Goal: Task Accomplishment & Management: Use online tool/utility

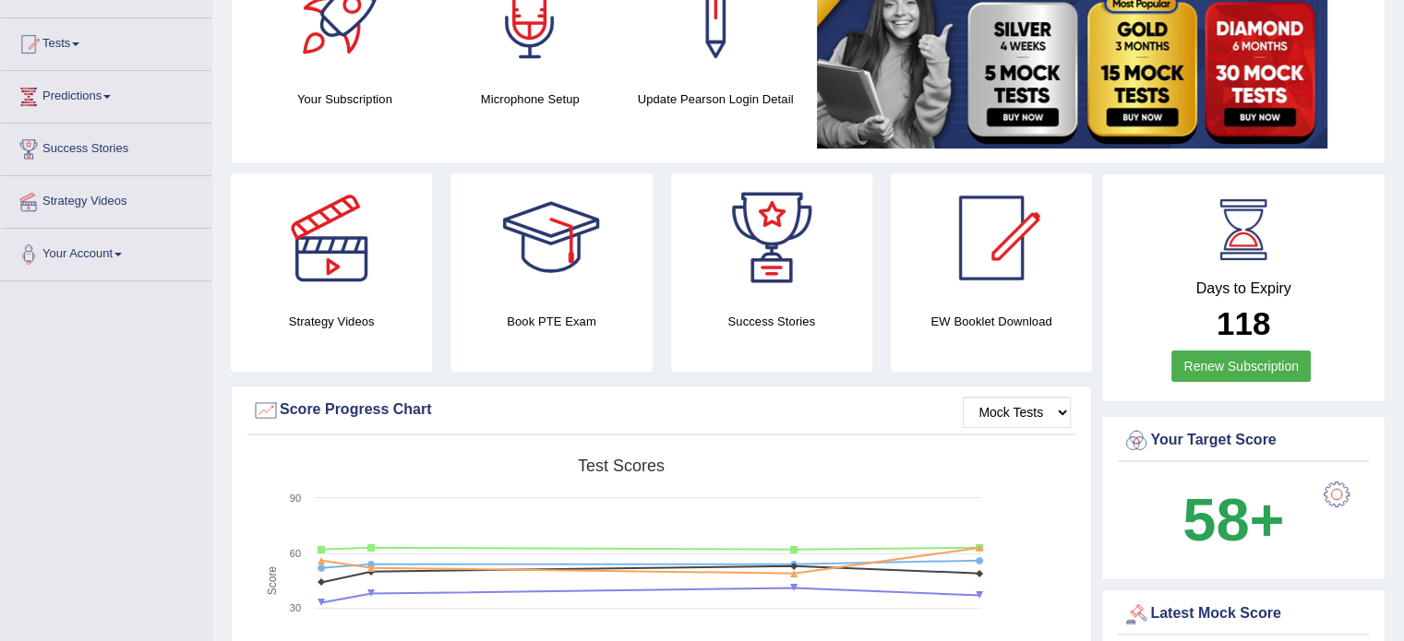
scroll to position [369, 0]
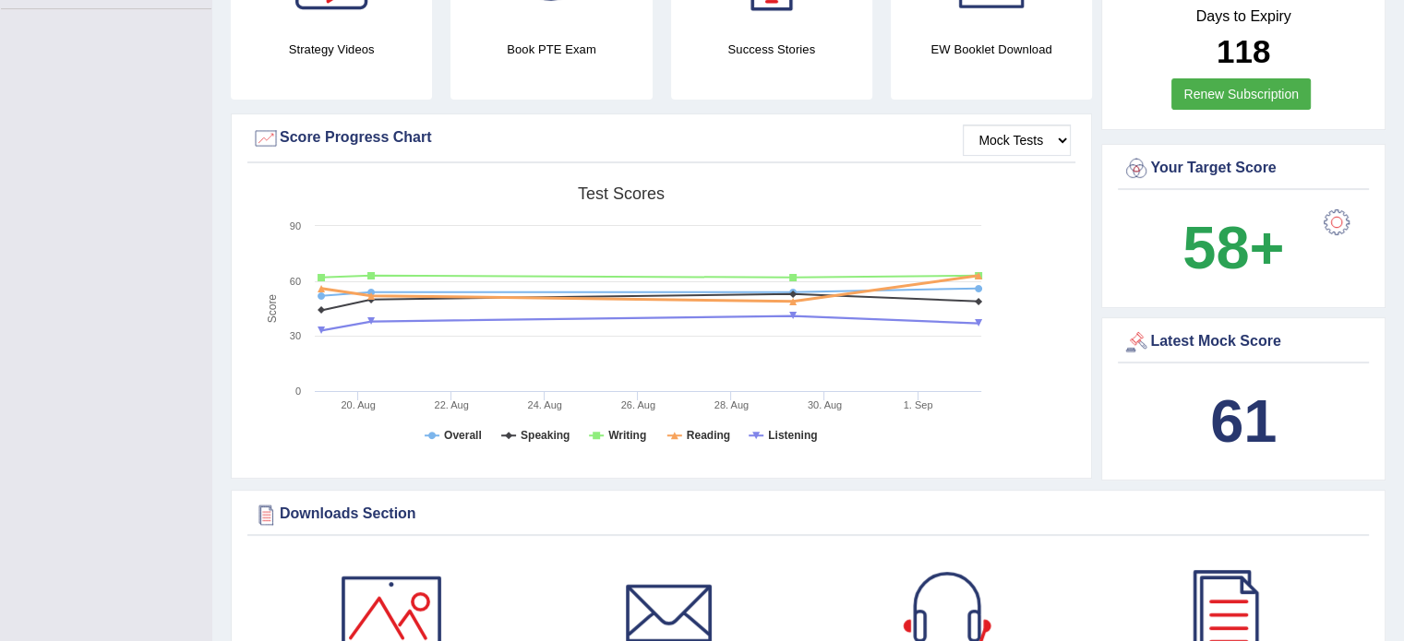
scroll to position [337, 0]
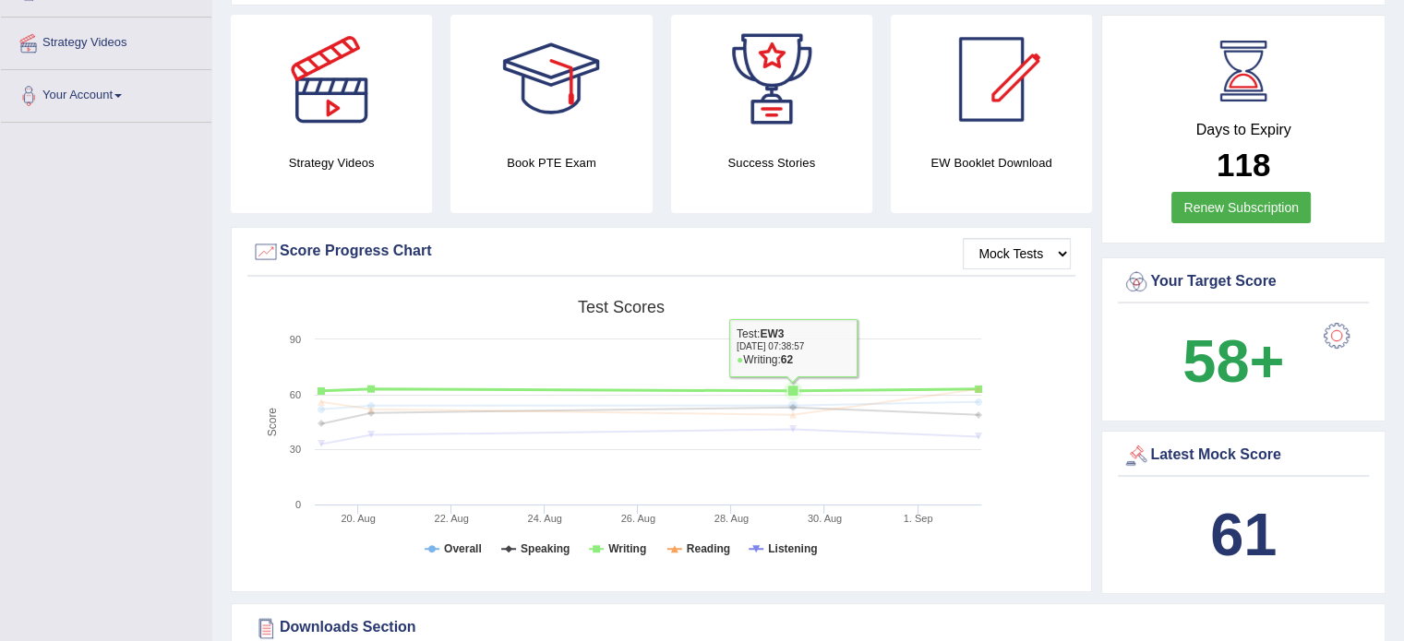
click at [713, 377] on rect at bounding box center [621, 434] width 738 height 286
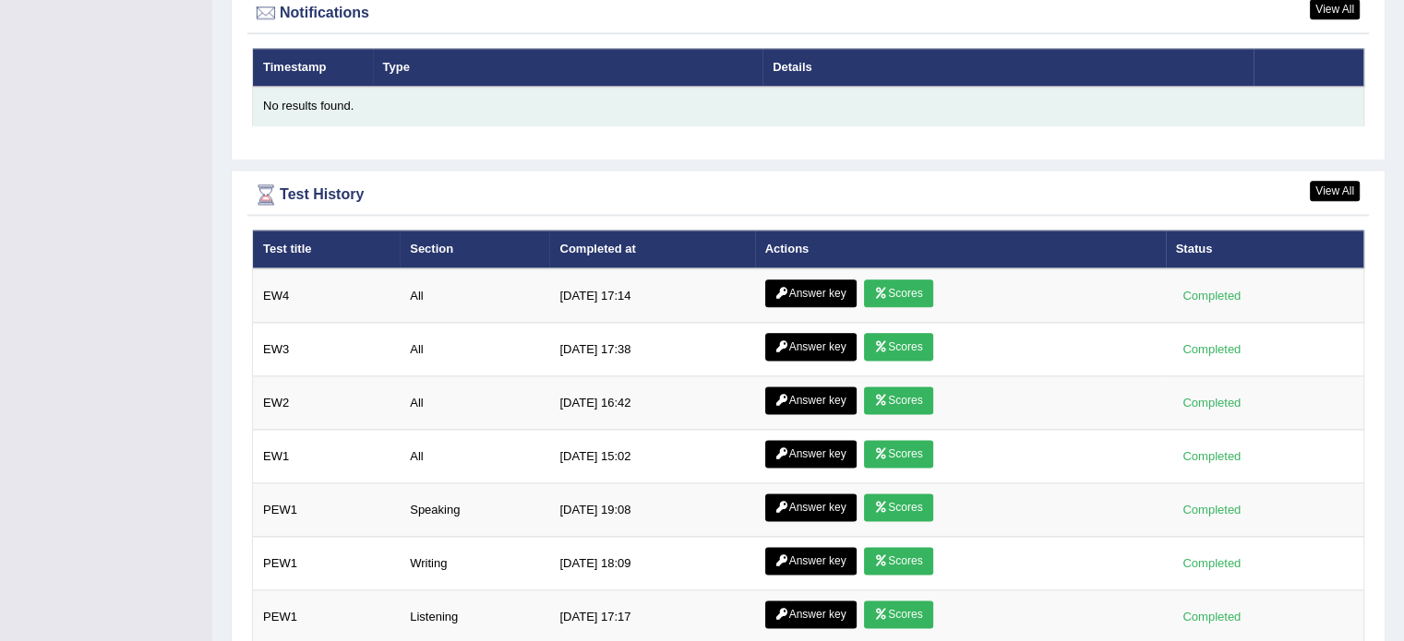
scroll to position [2275, 0]
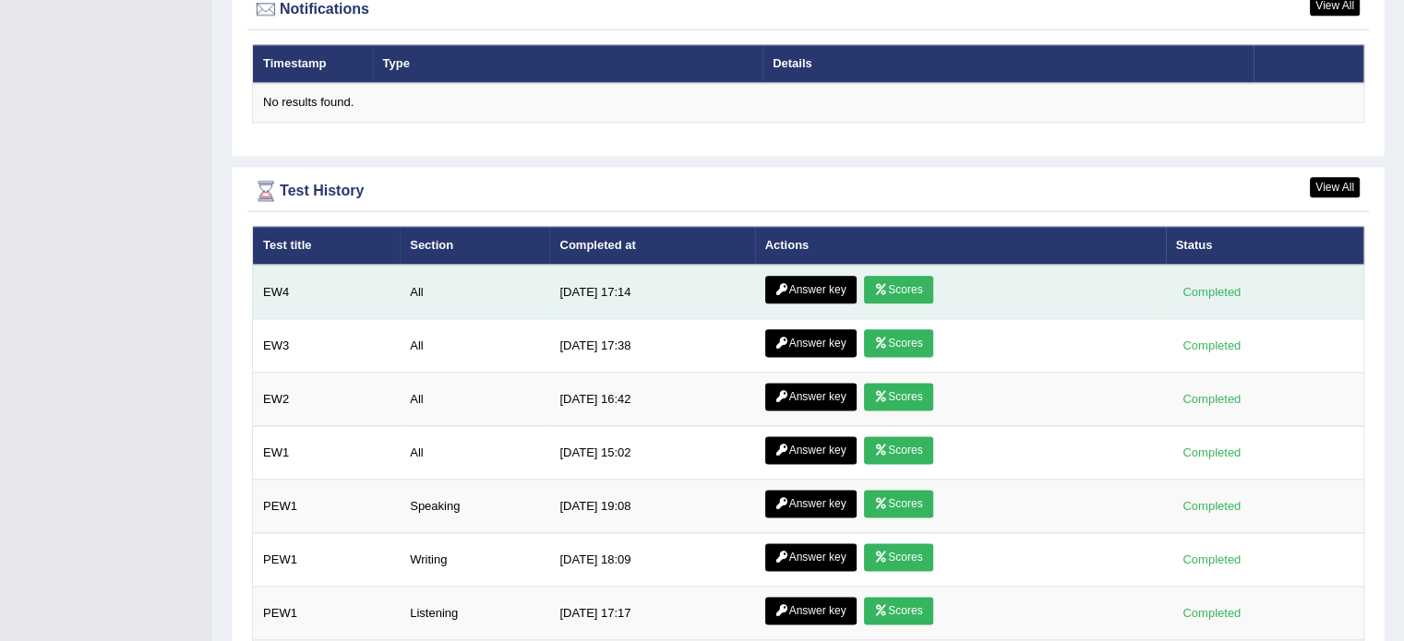
click at [832, 287] on link "Answer key" at bounding box center [810, 290] width 91 height 28
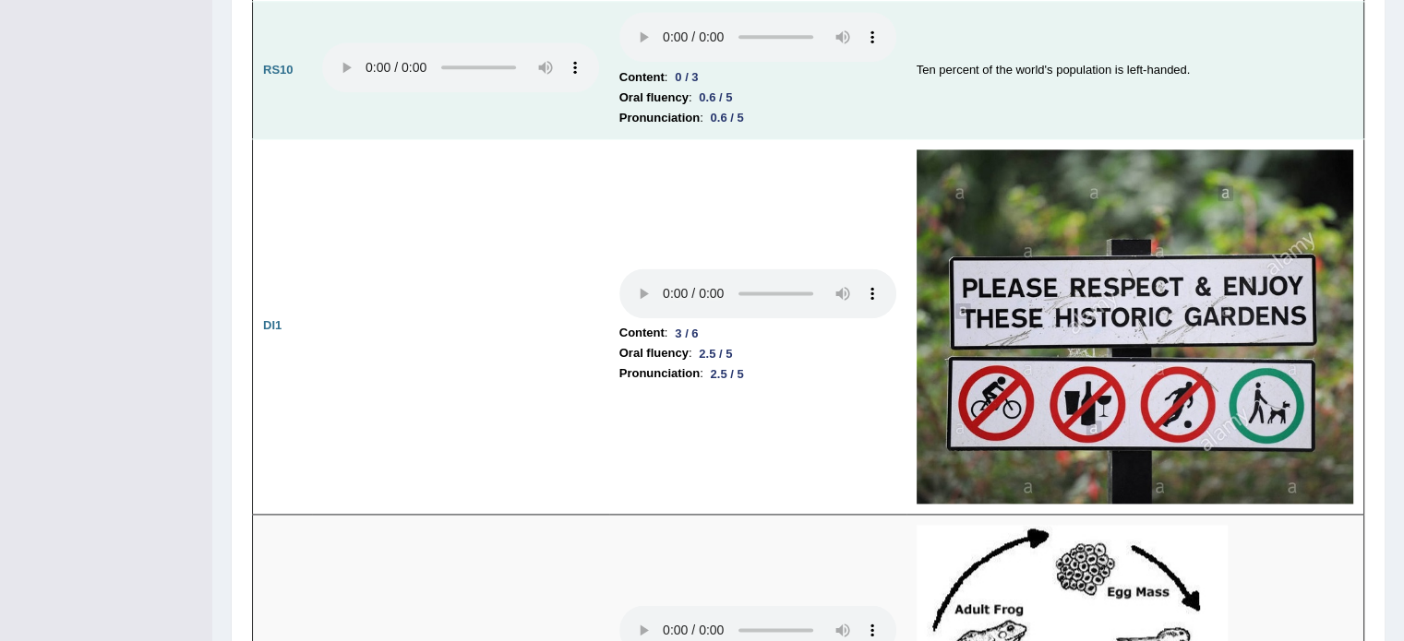
scroll to position [2492, 0]
